Goal: Transaction & Acquisition: Purchase product/service

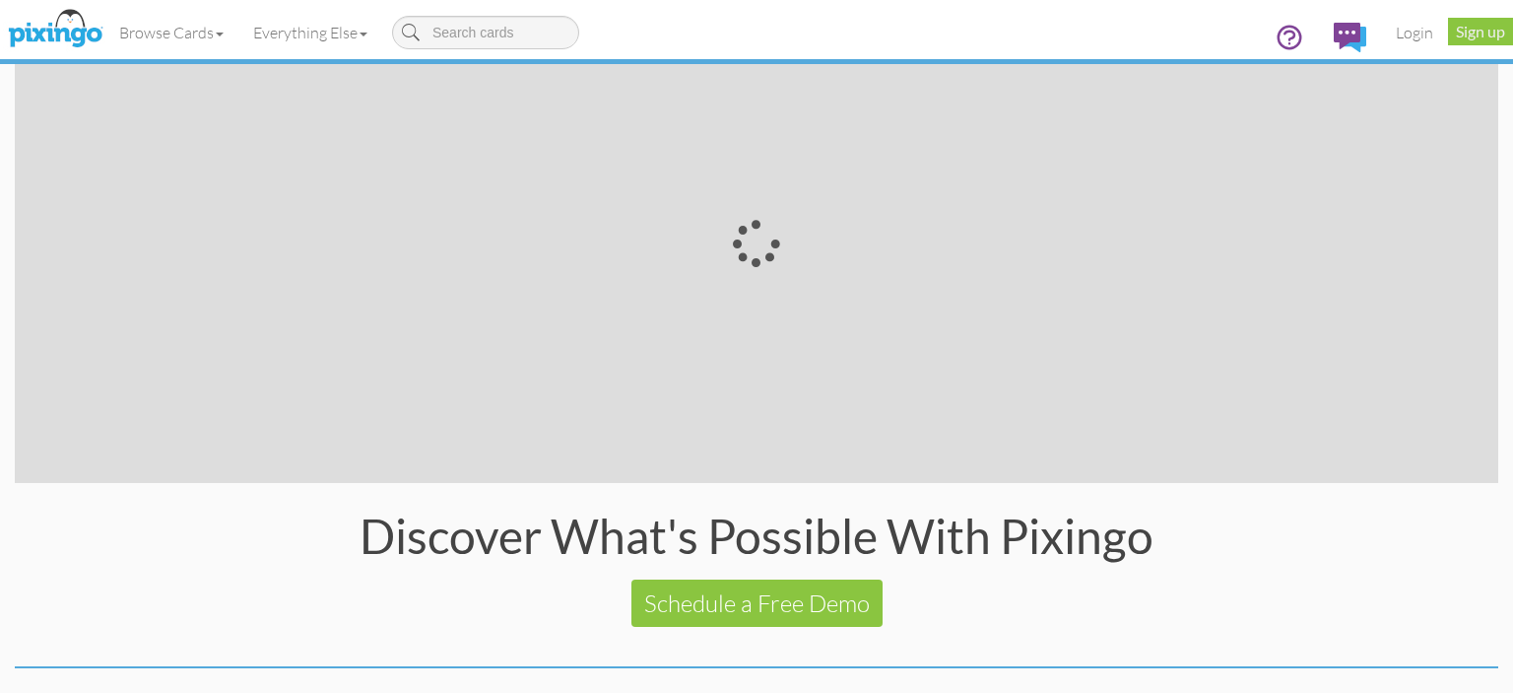
scroll to position [3935, 0]
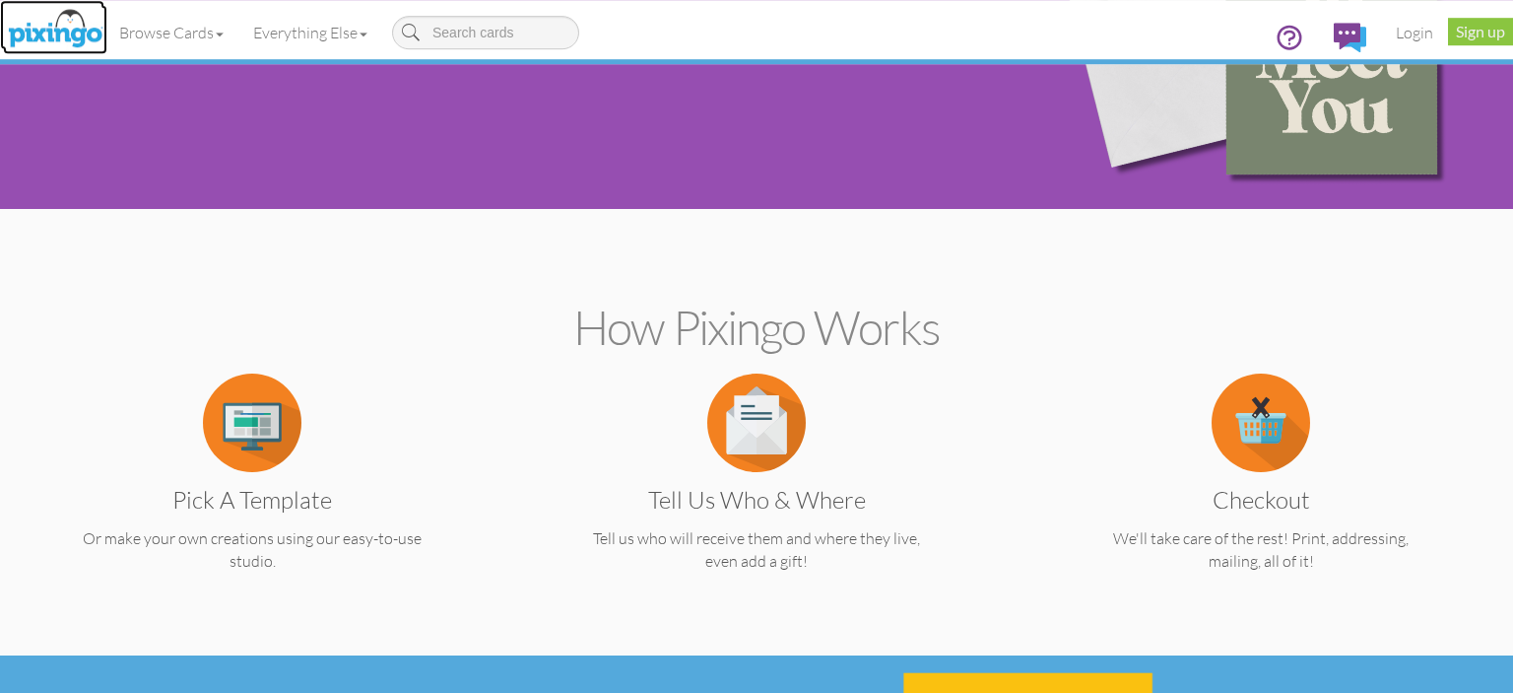
scroll to position [416, 0]
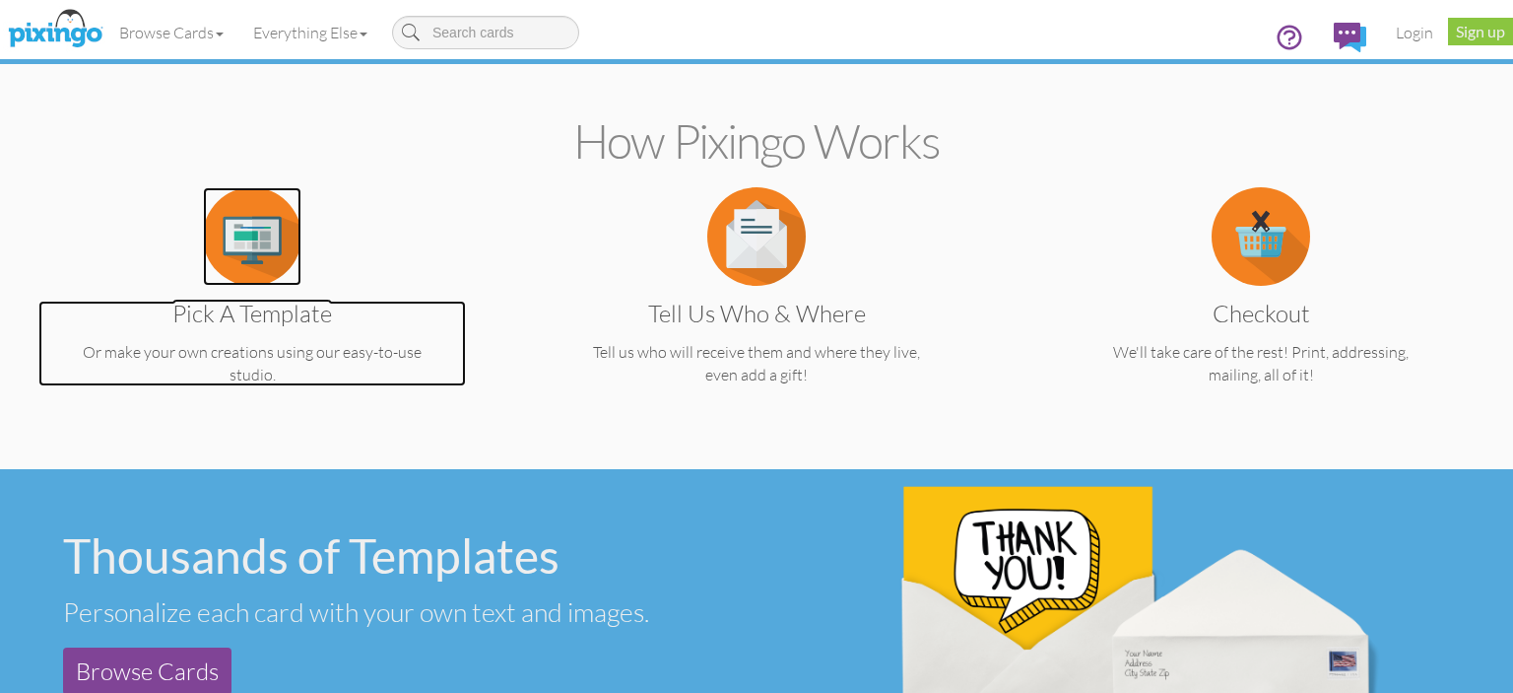
drag, startPoint x: 49, startPoint y: 357, endPoint x: 60, endPoint y: 408, distance: 52.4
click at [50, 361] on p "Or make your own creations using our easy-to-use studio." at bounding box center [252, 363] width 428 height 45
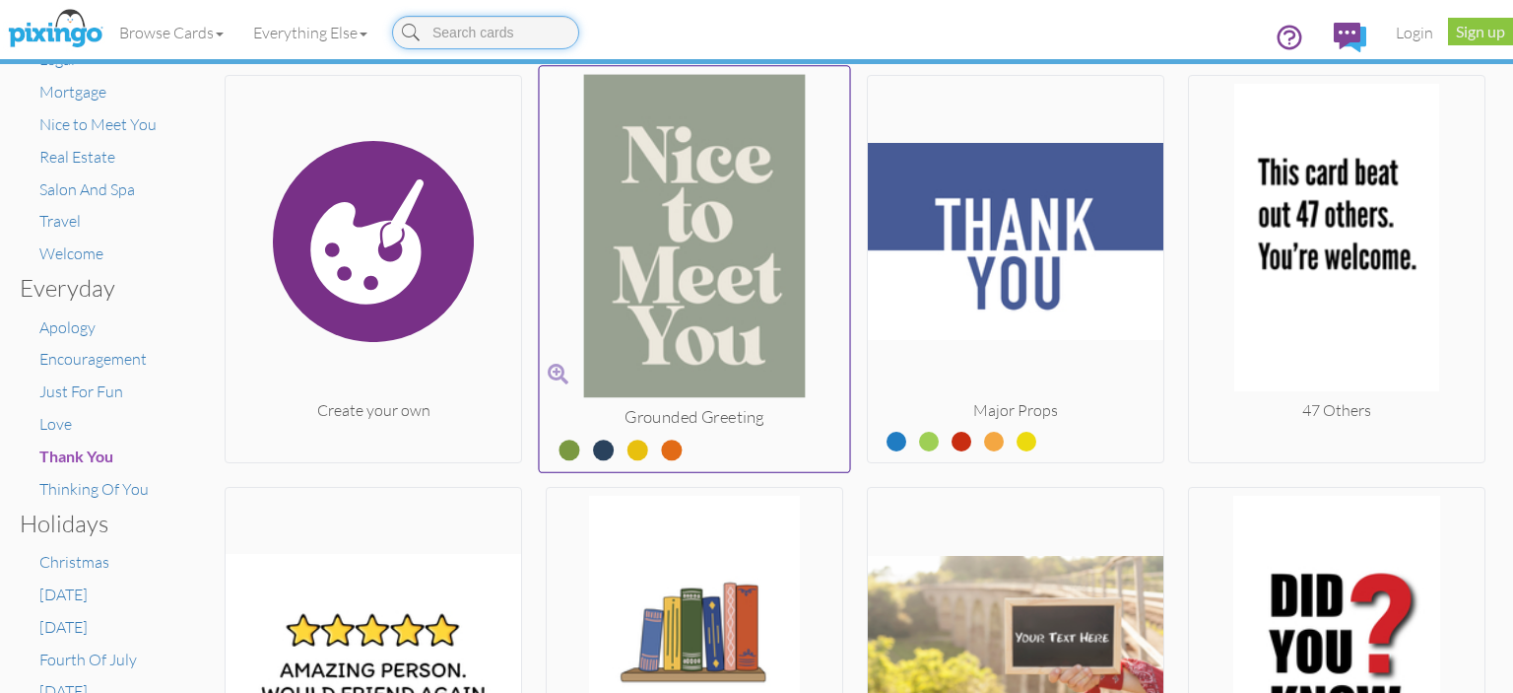
scroll to position [453, 0]
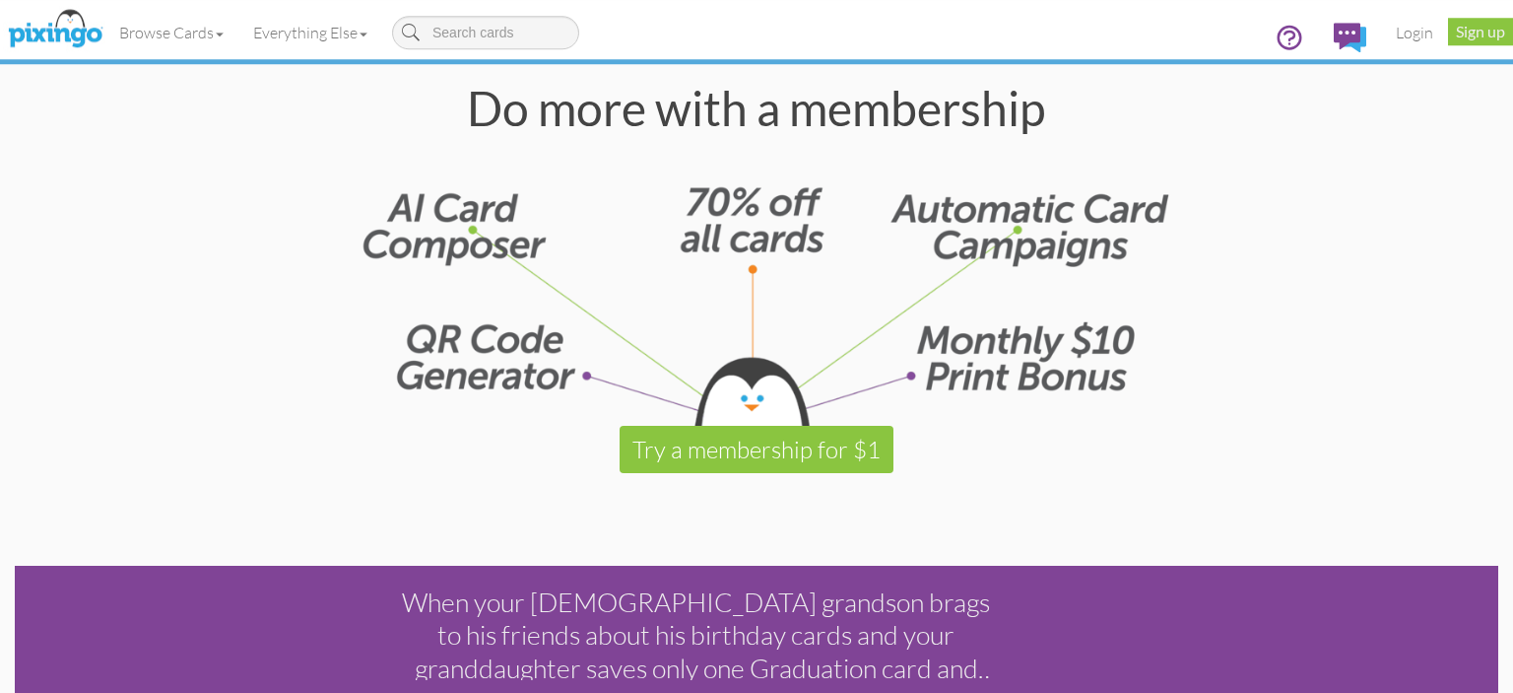
scroll to position [2809, 0]
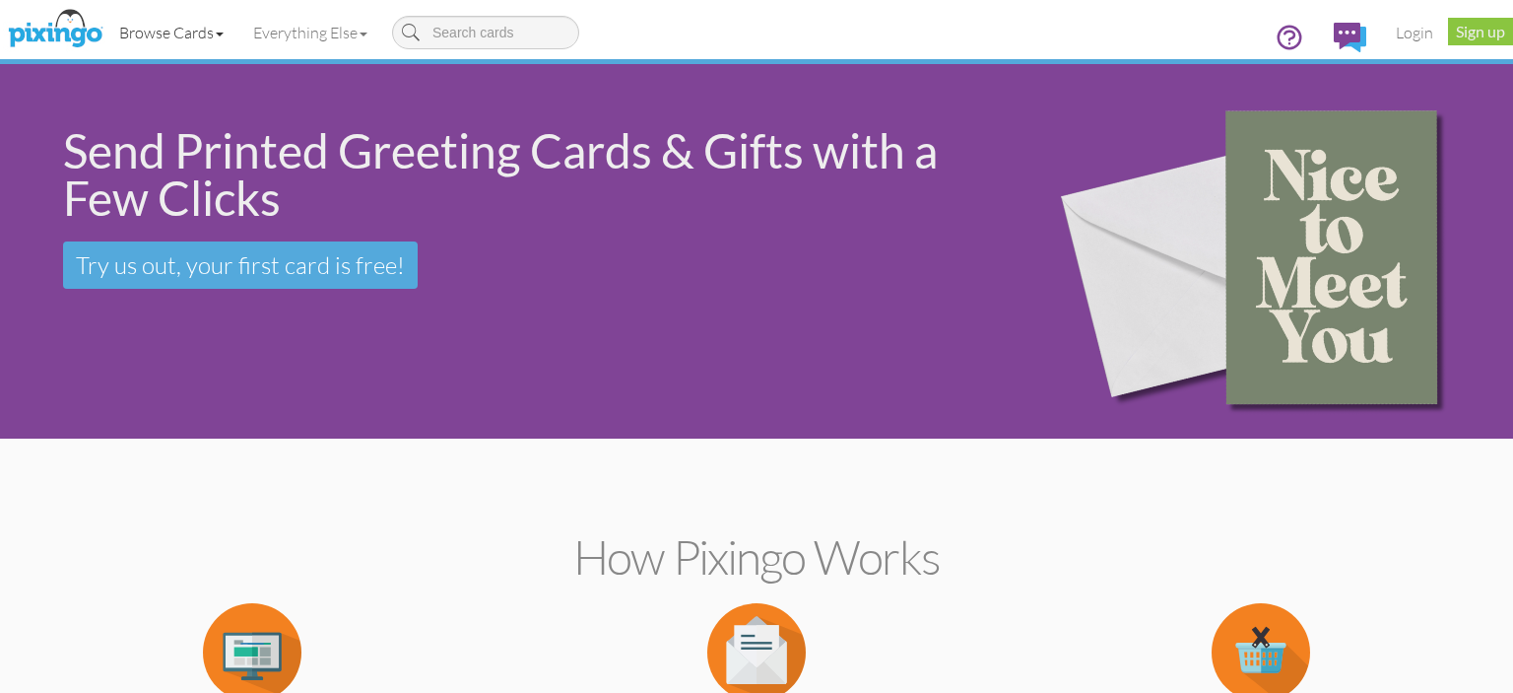
click at [218, 35] on link "Browse Cards" at bounding box center [171, 32] width 134 height 49
click at [425, 497] on section "How Pixingo works Pick a Template Or make your own creations using our easy-to-…" at bounding box center [757, 661] width 1484 height 427
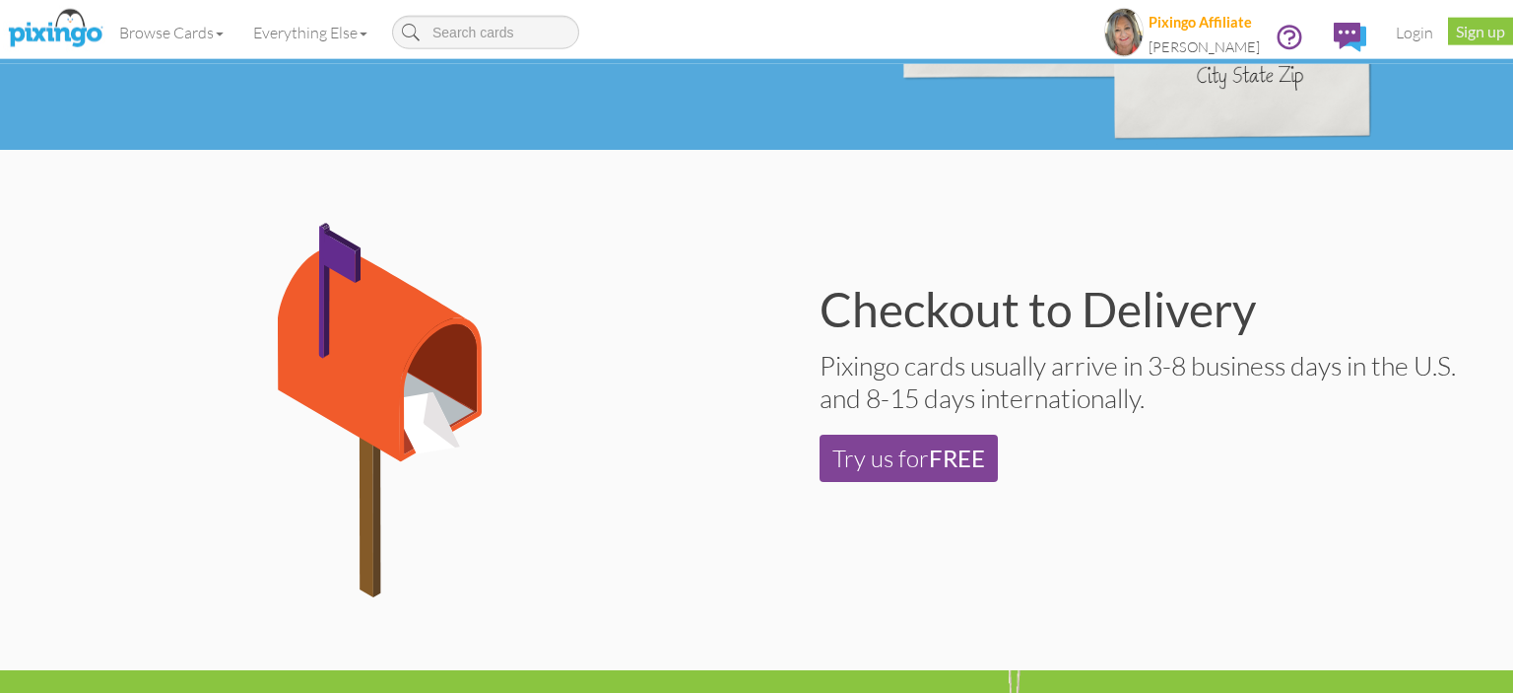
scroll to position [1352, 0]
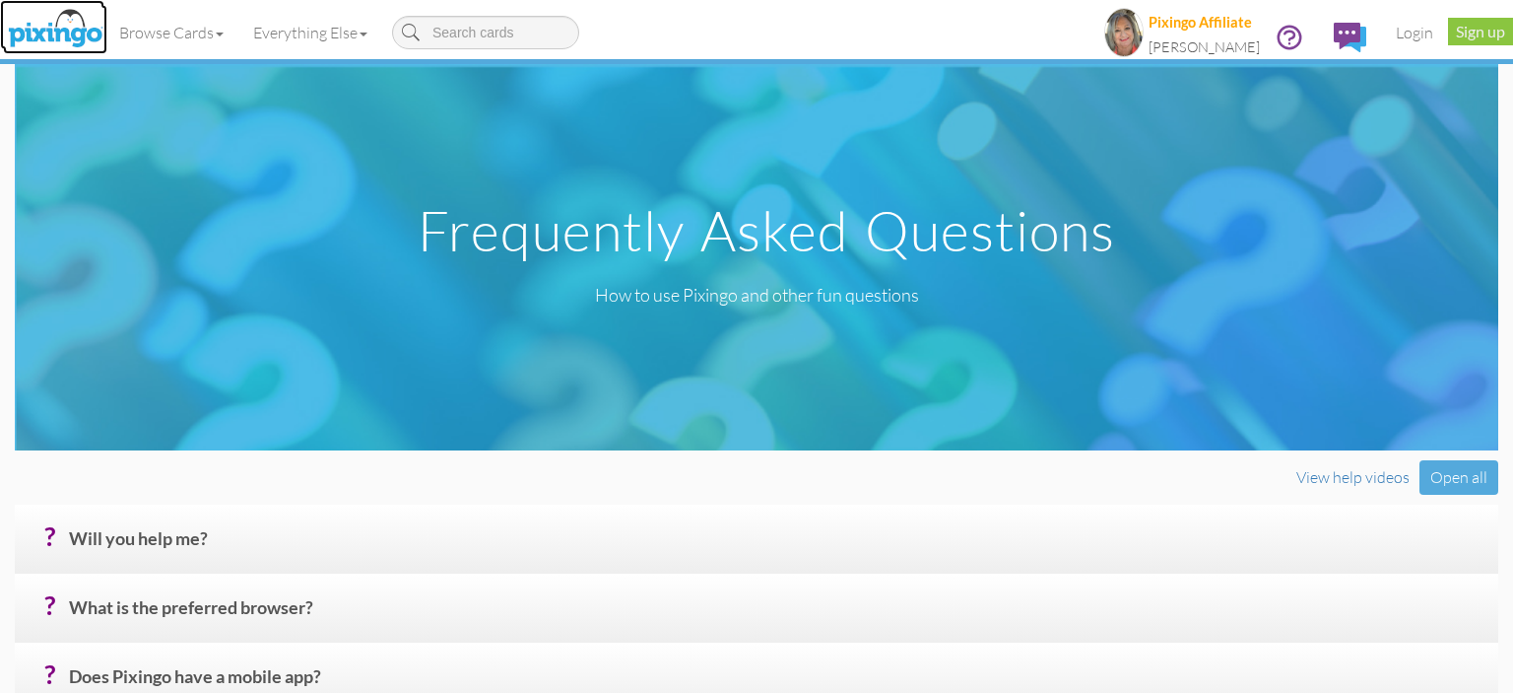
click at [57, 39] on img at bounding box center [55, 29] width 104 height 49
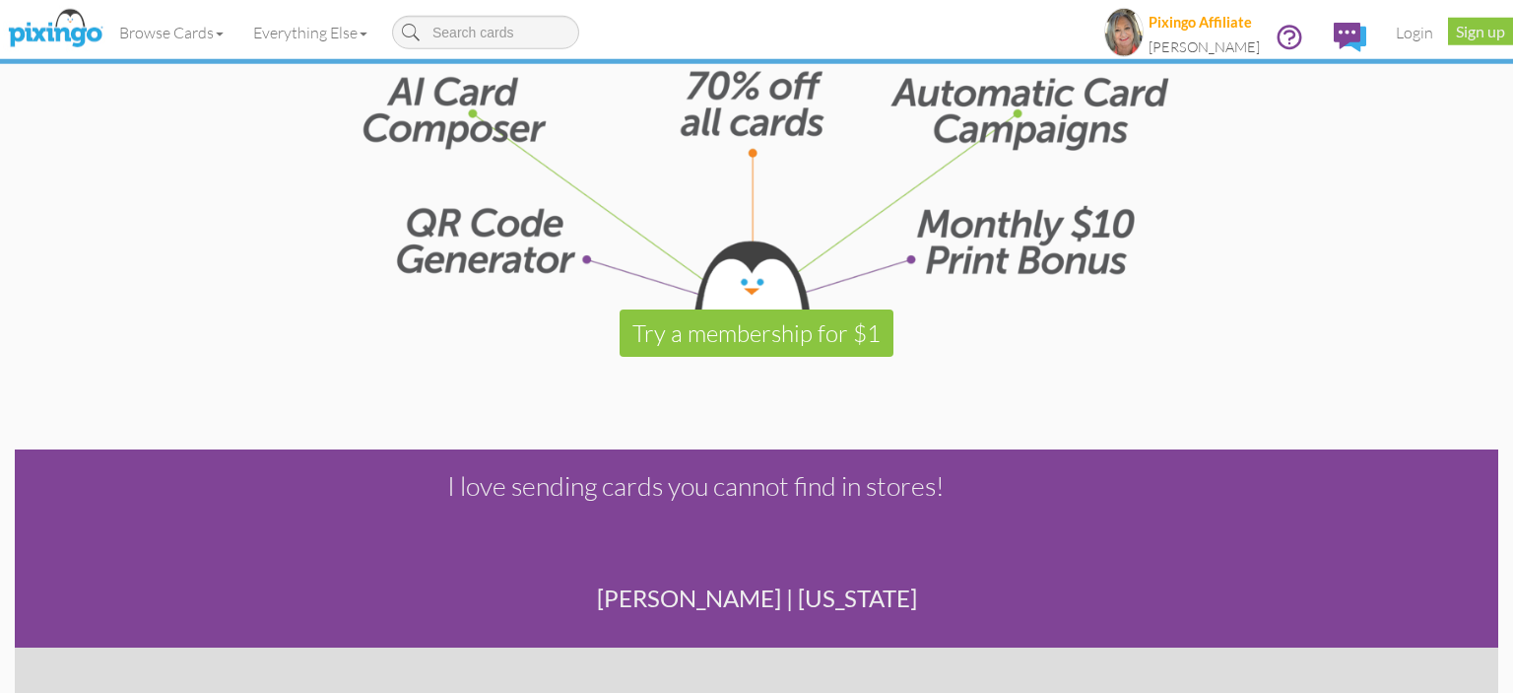
scroll to position [2601, 0]
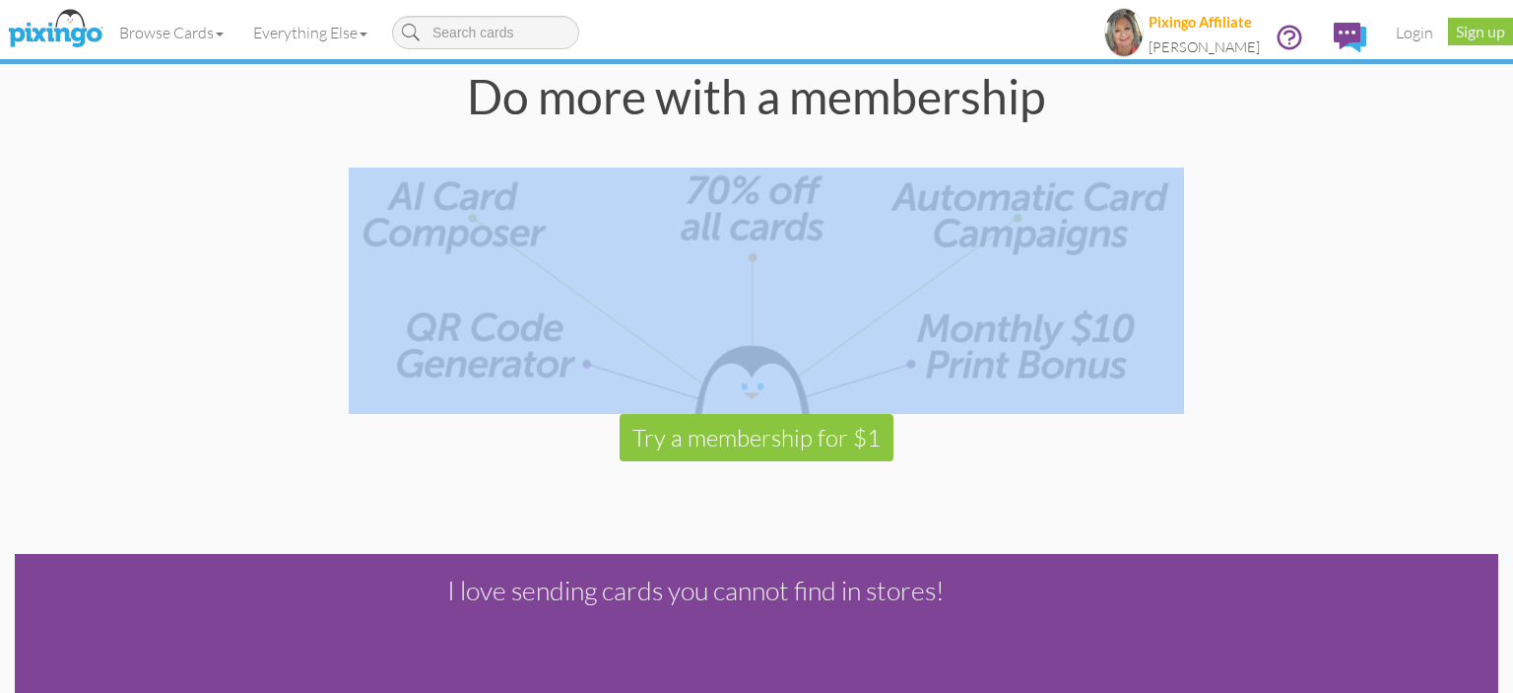
drag, startPoint x: 743, startPoint y: 167, endPoint x: 907, endPoint y: 301, distance: 212.2
click at [1176, 432] on div "Do more with a membership Try a membership for $1" at bounding box center [757, 267] width 1484 height 388
click at [1234, 298] on div at bounding box center [757, 267] width 1484 height 294
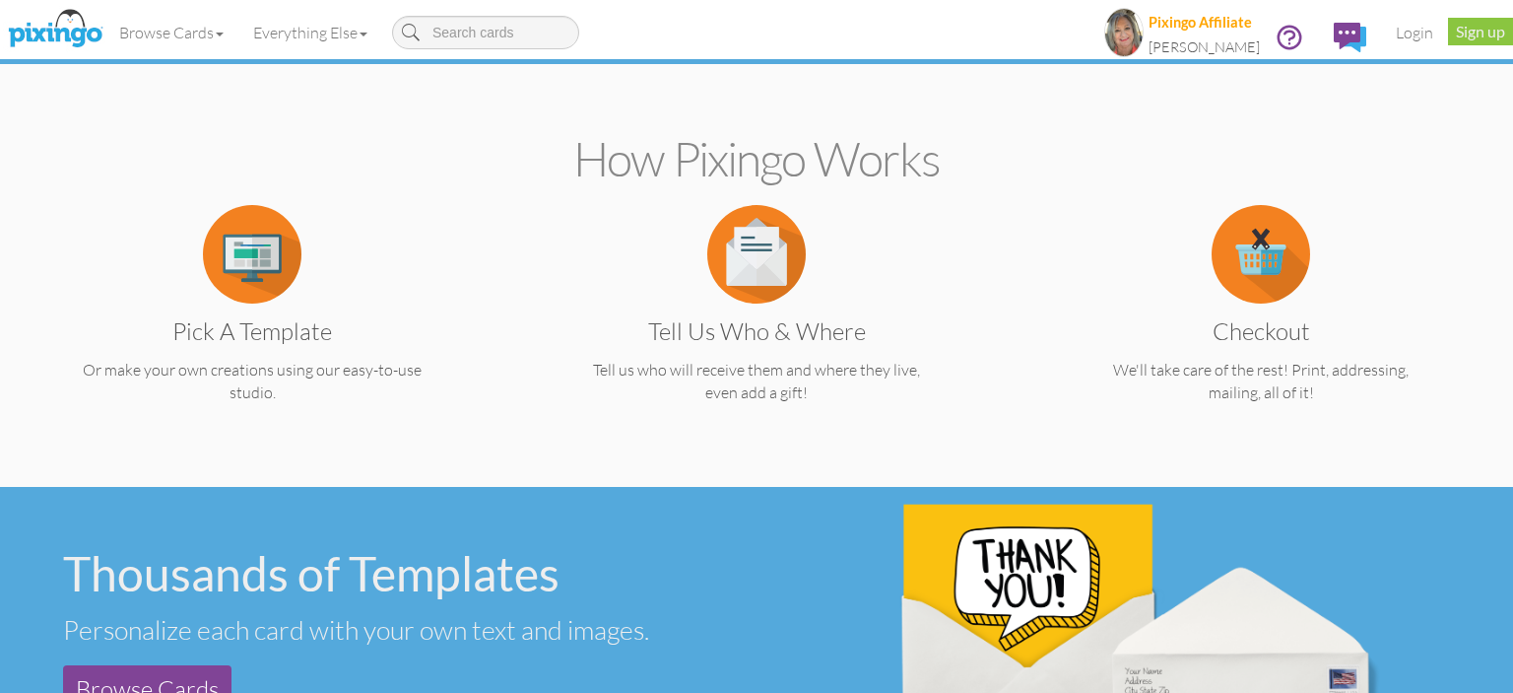
scroll to position [0, 0]
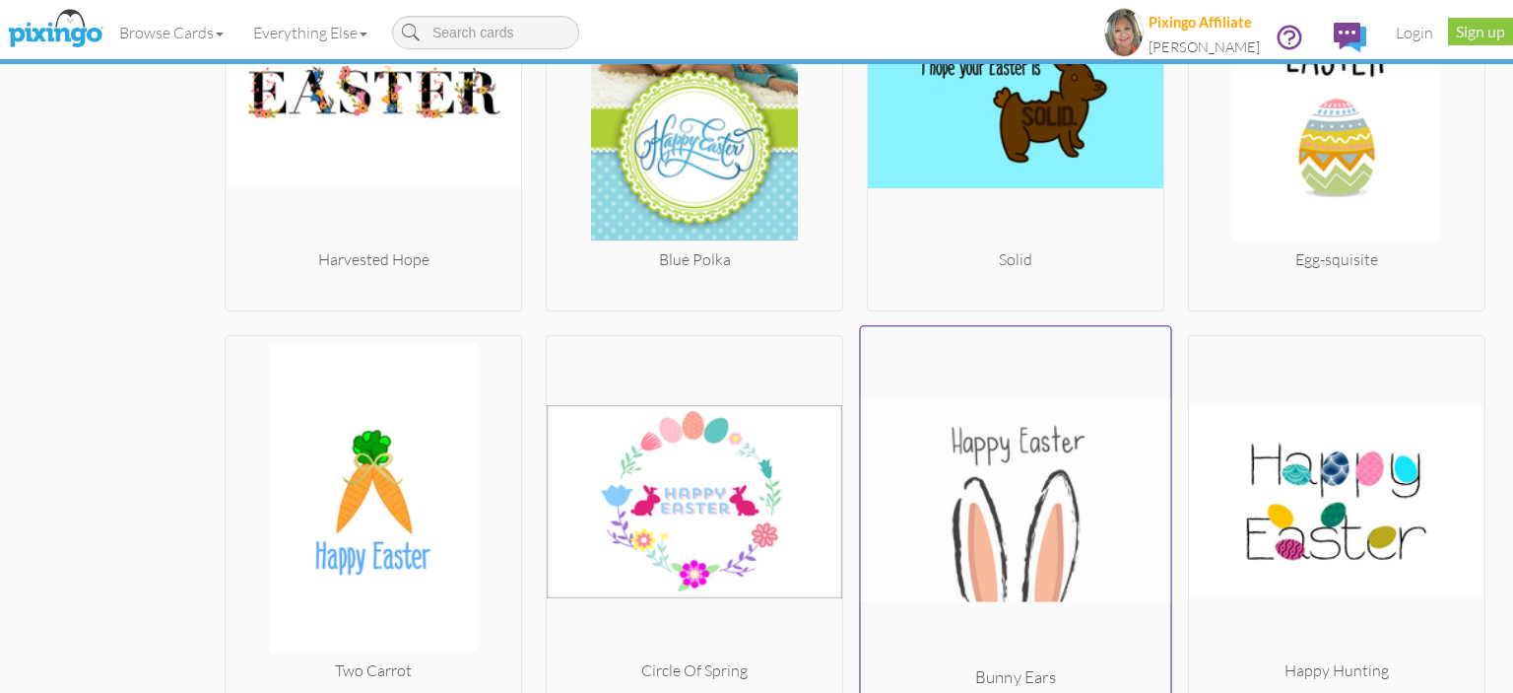
scroll to position [2671, 0]
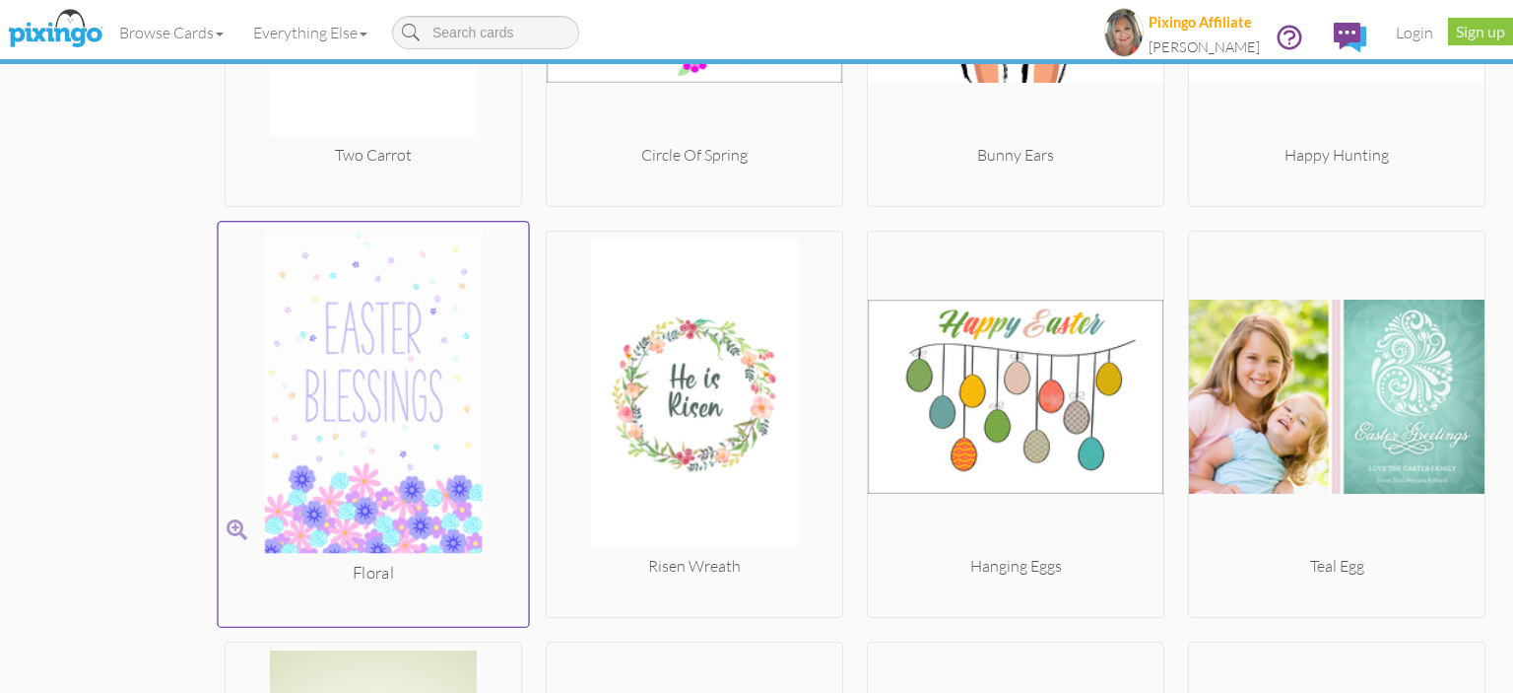
click at [342, 364] on img at bounding box center [374, 396] width 310 height 331
